Goal: Information Seeking & Learning: Learn about a topic

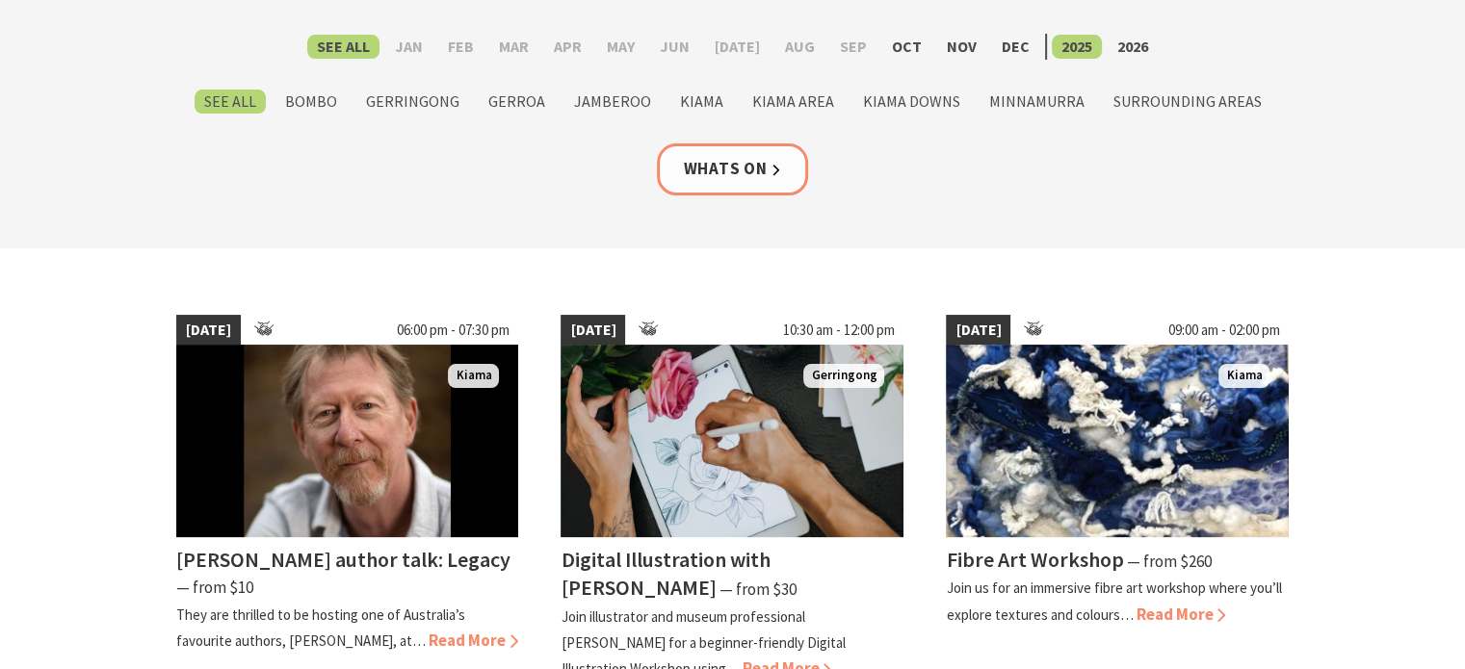
scroll to position [289, 0]
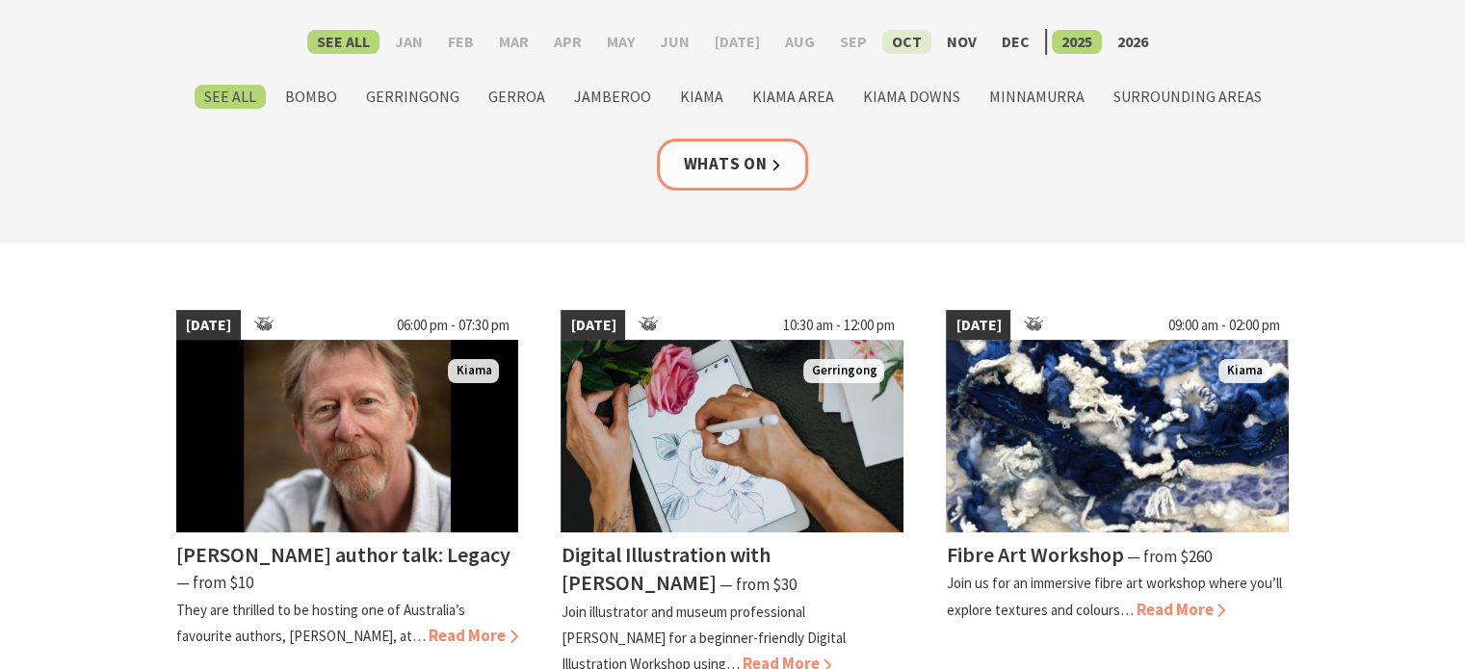
click at [902, 43] on label "Oct" at bounding box center [906, 42] width 49 height 24
click at [0, 0] on input "Oct" at bounding box center [0, 0] width 0 height 0
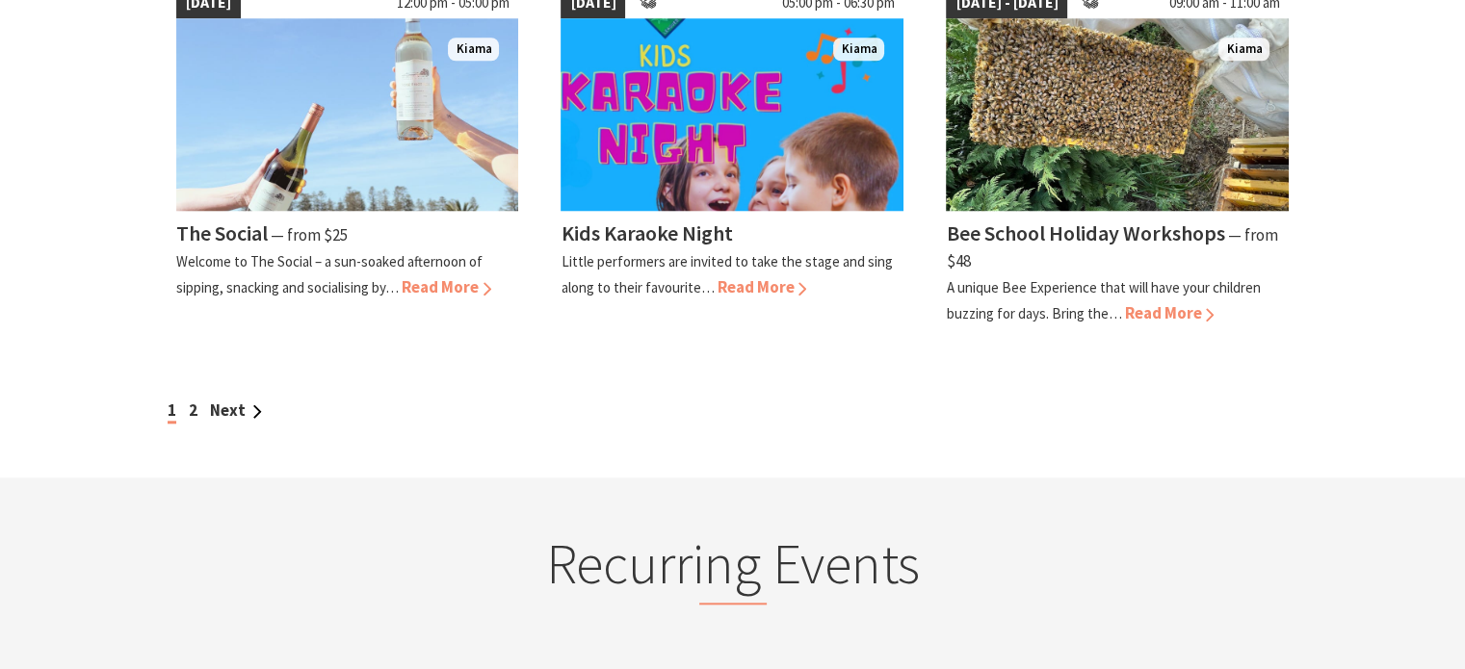
scroll to position [1830, 0]
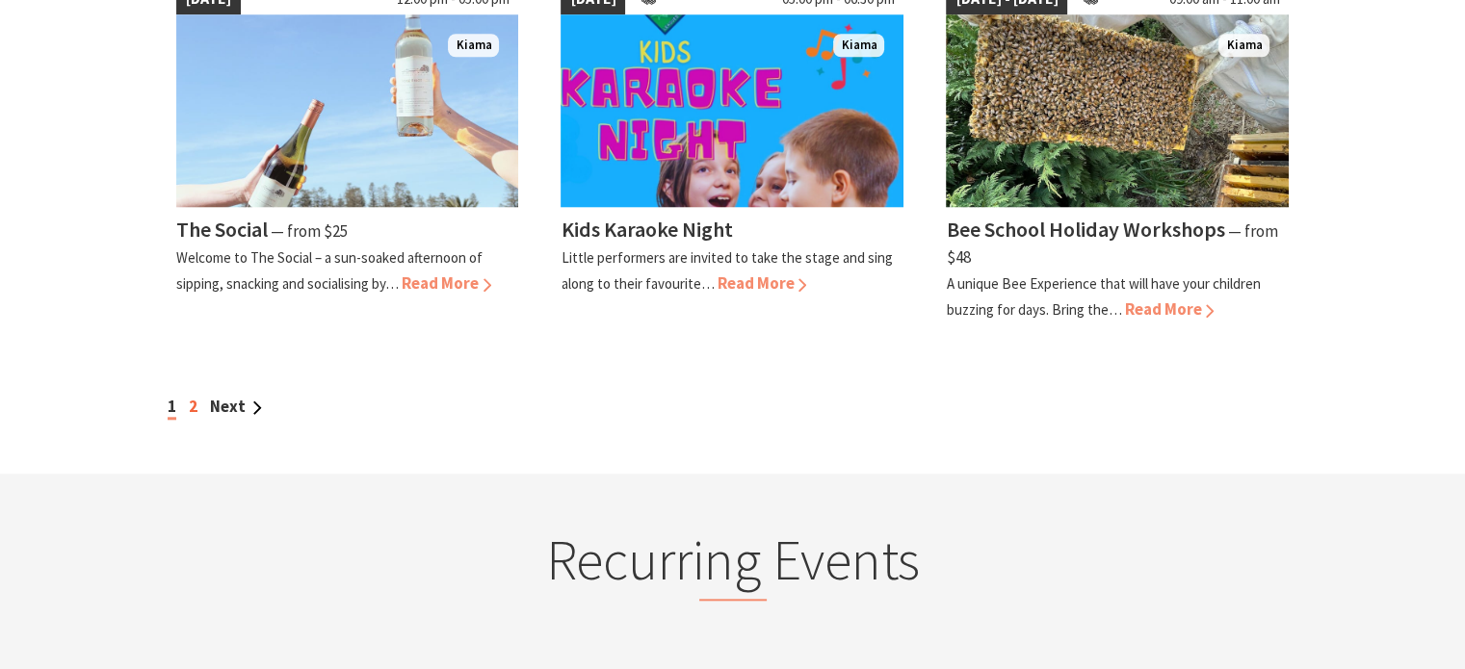
click at [194, 396] on link "2" at bounding box center [193, 406] width 9 height 21
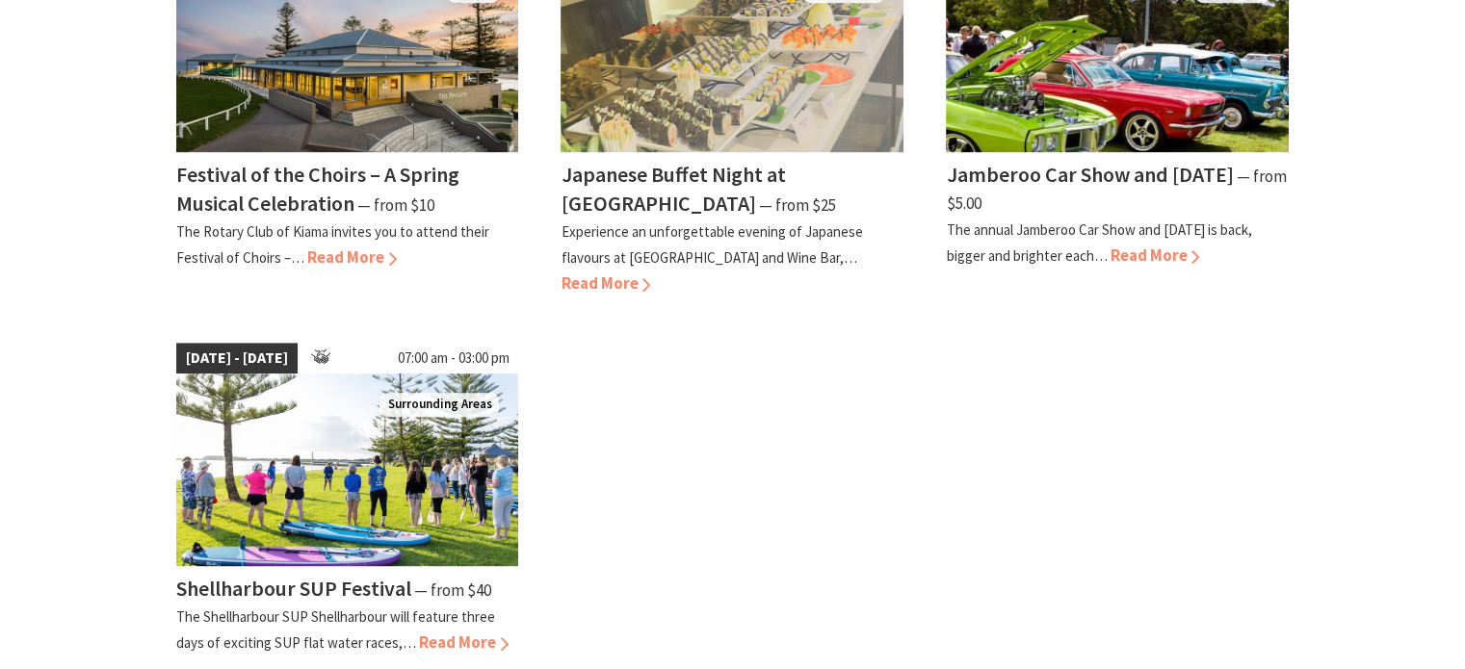
scroll to position [1059, 0]
